Goal: Information Seeking & Learning: Learn about a topic

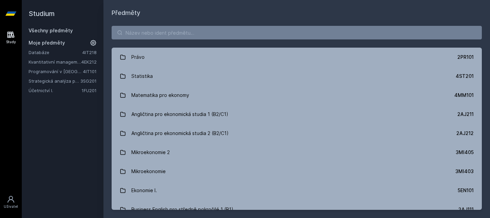
click at [45, 49] on link "Databáze" at bounding box center [56, 52] width 54 height 7
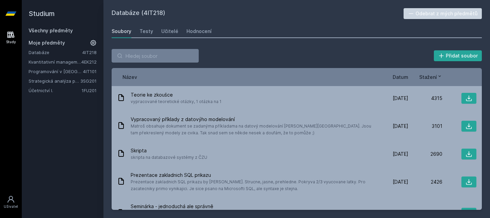
drag, startPoint x: 172, startPoint y: 43, endPoint x: 171, endPoint y: 38, distance: 4.8
click at [171, 38] on div "Databáze (4IT218) Odebrat z mých předmětů [GEOGRAPHIC_DATA] Testy Učitelé Hodno…" at bounding box center [297, 109] width 370 height 202
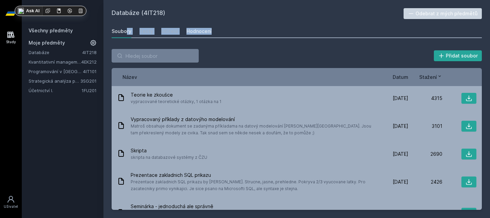
click at [191, 29] on div "Hodnocení" at bounding box center [199, 31] width 25 height 7
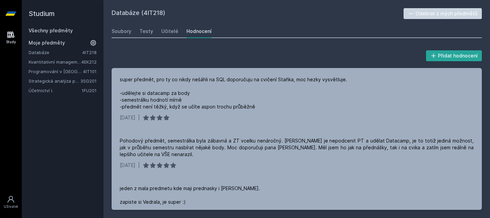
click at [273, 15] on h2 "Databáze (4IT218)" at bounding box center [258, 13] width 292 height 11
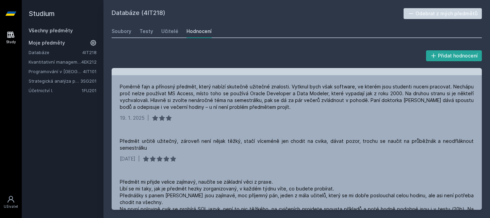
scroll to position [178, 0]
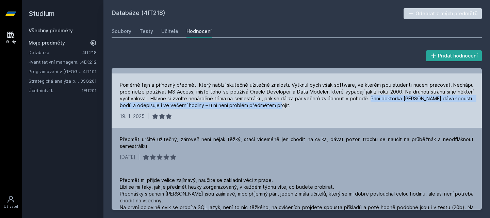
drag, startPoint x: 369, startPoint y: 99, endPoint x: 383, endPoint y: 106, distance: 15.5
click at [383, 106] on div "Poměrně fajn a přínosný předmět, který nabízí skutečně užitečné znalosti. Vytkn…" at bounding box center [297, 95] width 354 height 27
click at [278, 110] on div "Poměrně fajn a přínosný předmět, který nabízí skutečně užitečné znalosti. Vytkn…" at bounding box center [297, 101] width 370 height 54
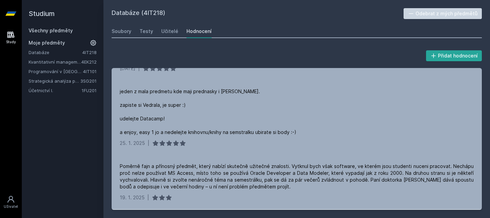
scroll to position [97, 0]
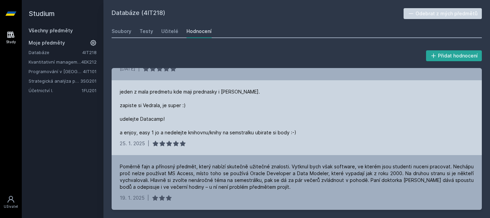
click at [147, 117] on div "jeden z mala predmetu kde maji prednasky i [PERSON_NAME]. zapiste si Vedrala, j…" at bounding box center [208, 113] width 177 height 48
click at [180, 122] on div "jeden z mala predmetu kde maji prednasky i [PERSON_NAME]. zapiste si Vedrala, j…" at bounding box center [208, 113] width 177 height 48
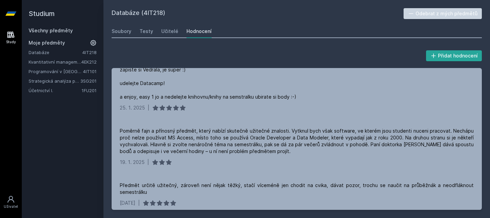
scroll to position [0, 0]
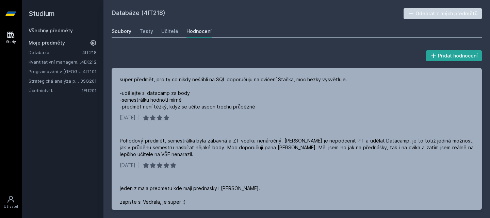
click at [125, 31] on div "Soubory" at bounding box center [122, 31] width 20 height 7
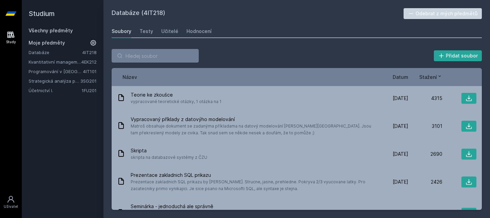
click at [398, 78] on span "Datum" at bounding box center [401, 77] width 16 height 7
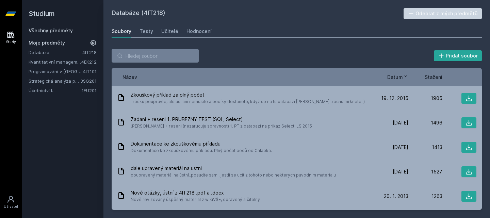
click at [398, 78] on span "Datum" at bounding box center [395, 77] width 16 height 7
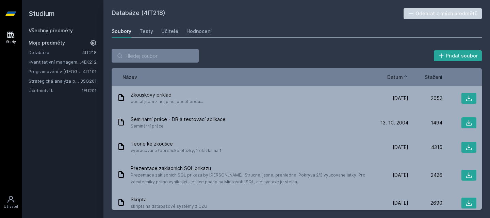
click at [398, 78] on span "Datum" at bounding box center [395, 77] width 16 height 7
